Goal: Book appointment/travel/reservation

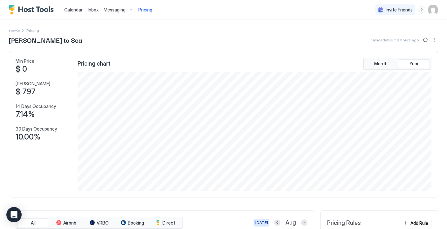
scroll to position [118, 355]
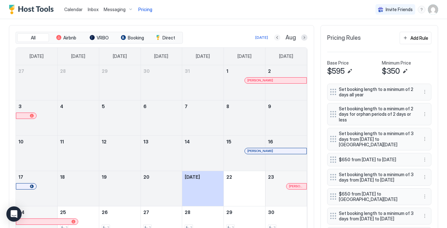
click at [277, 37] on button "Previous month" at bounding box center [277, 37] width 6 height 6
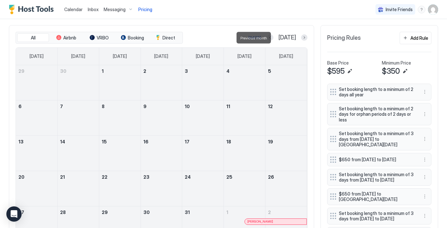
click at [277, 37] on div "[DATE] [DATE]" at bounding box center [245, 38] width 123 height 8
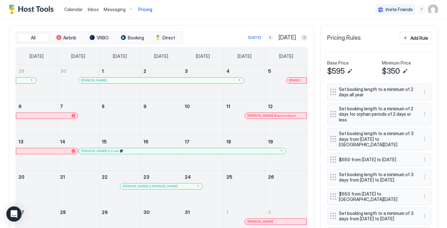
click at [274, 37] on button "Previous month" at bounding box center [270, 37] width 6 height 6
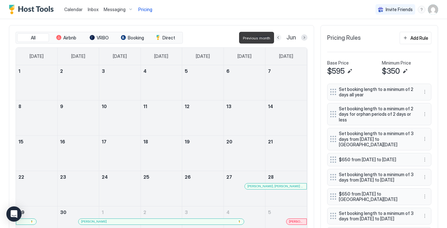
click at [280, 37] on button "Previous month" at bounding box center [278, 37] width 6 height 6
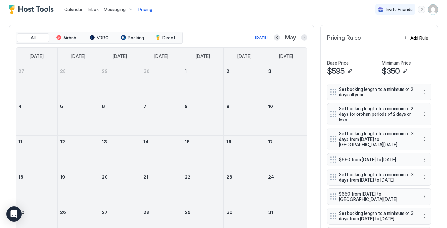
click at [280, 37] on div "May" at bounding box center [291, 37] width 34 height 7
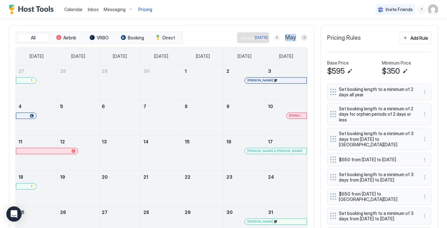
click at [278, 37] on button "Previous month" at bounding box center [277, 37] width 6 height 6
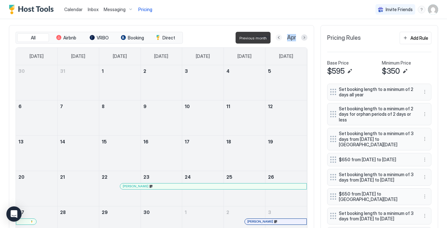
click at [278, 37] on button "Previous month" at bounding box center [279, 37] width 6 height 6
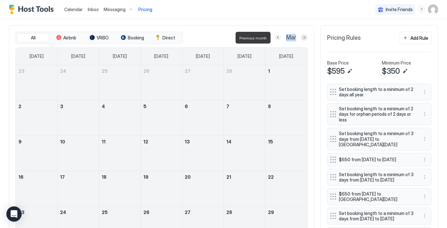
click at [278, 37] on button "Previous month" at bounding box center [278, 37] width 6 height 6
click at [278, 37] on button "Previous month" at bounding box center [277, 37] width 6 height 6
click at [304, 37] on button "Next month" at bounding box center [304, 37] width 6 height 6
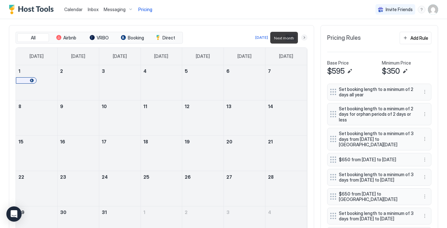
click at [304, 37] on button "Next month" at bounding box center [304, 37] width 6 height 6
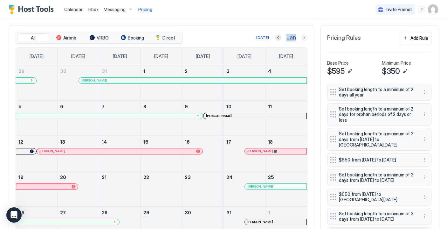
click at [302, 36] on button "Next month" at bounding box center [304, 37] width 6 height 6
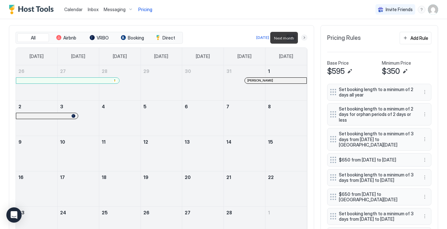
click at [302, 36] on button "Next month" at bounding box center [304, 37] width 6 height 6
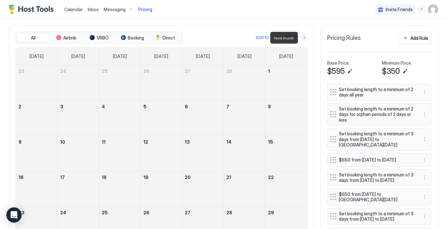
click at [302, 36] on button "Next month" at bounding box center [304, 37] width 6 height 6
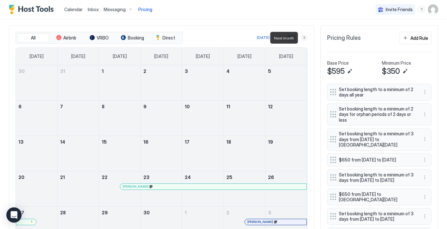
click at [304, 38] on button "Next month" at bounding box center [304, 37] width 6 height 6
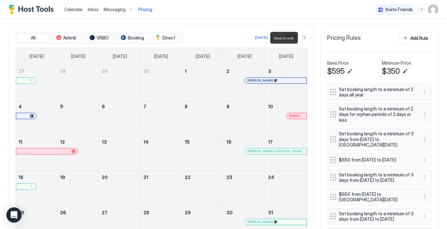
click at [304, 38] on button "Next month" at bounding box center [304, 37] width 6 height 6
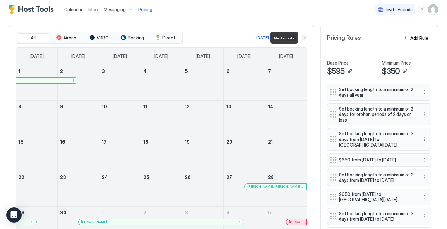
click at [304, 38] on button "Next month" at bounding box center [304, 37] width 6 height 6
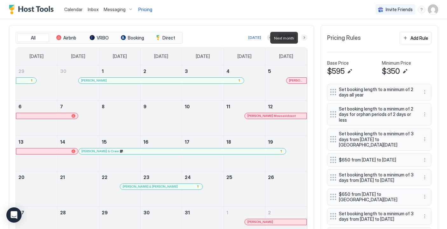
click at [304, 38] on button "Next month" at bounding box center [304, 37] width 6 height 6
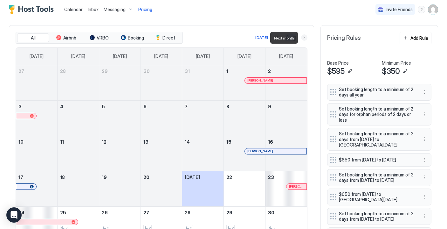
click at [304, 38] on button "Next month" at bounding box center [304, 37] width 6 height 6
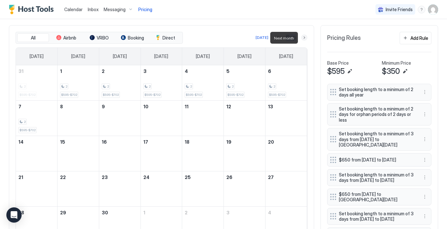
click at [304, 38] on button "Next month" at bounding box center [304, 37] width 6 height 6
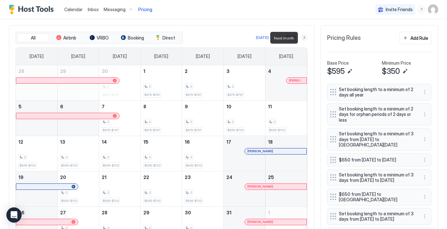
click at [304, 36] on button "Next month" at bounding box center [304, 37] width 6 height 6
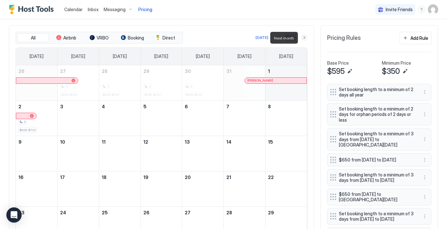
click at [304, 36] on button "Next month" at bounding box center [304, 37] width 6 height 6
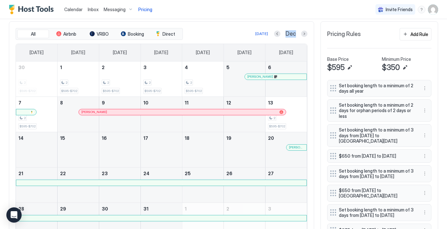
scroll to position [187, 0]
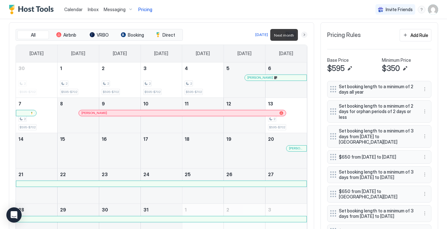
click at [304, 34] on button "Next month" at bounding box center [304, 35] width 6 height 6
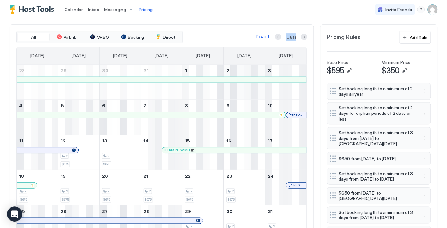
scroll to position [185, 0]
